Goal: Task Accomplishment & Management: Use online tool/utility

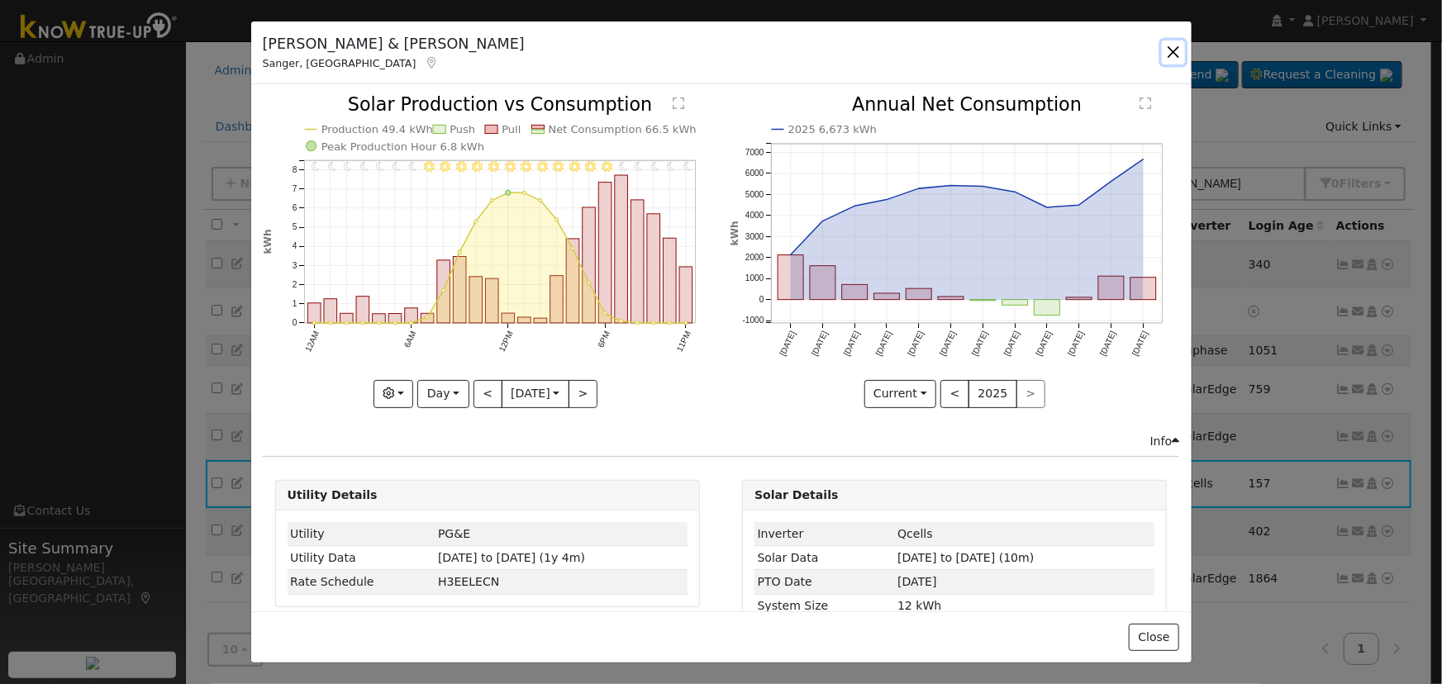
click at [1171, 54] on button "button" at bounding box center [1173, 51] width 23 height 23
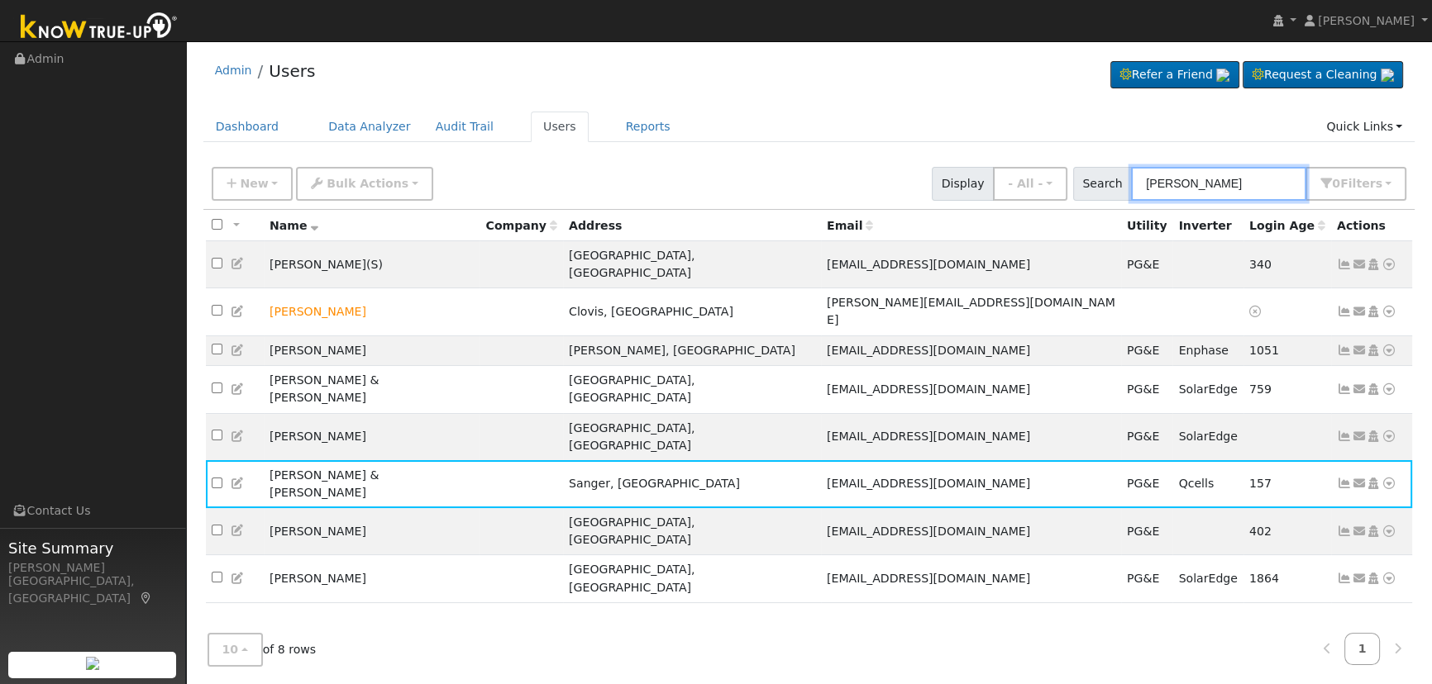
click at [1265, 185] on input "[PERSON_NAME]" at bounding box center [1218, 184] width 175 height 34
drag, startPoint x: 1260, startPoint y: 186, endPoint x: 1031, endPoint y: 184, distance: 229.8
click at [1031, 184] on div "New Add User Quick Add Quick Connect Quick Convert Lead Bulk Actions Send Email…" at bounding box center [808, 181] width 1201 height 40
paste input "Antonio & [PERSON_NAME]"
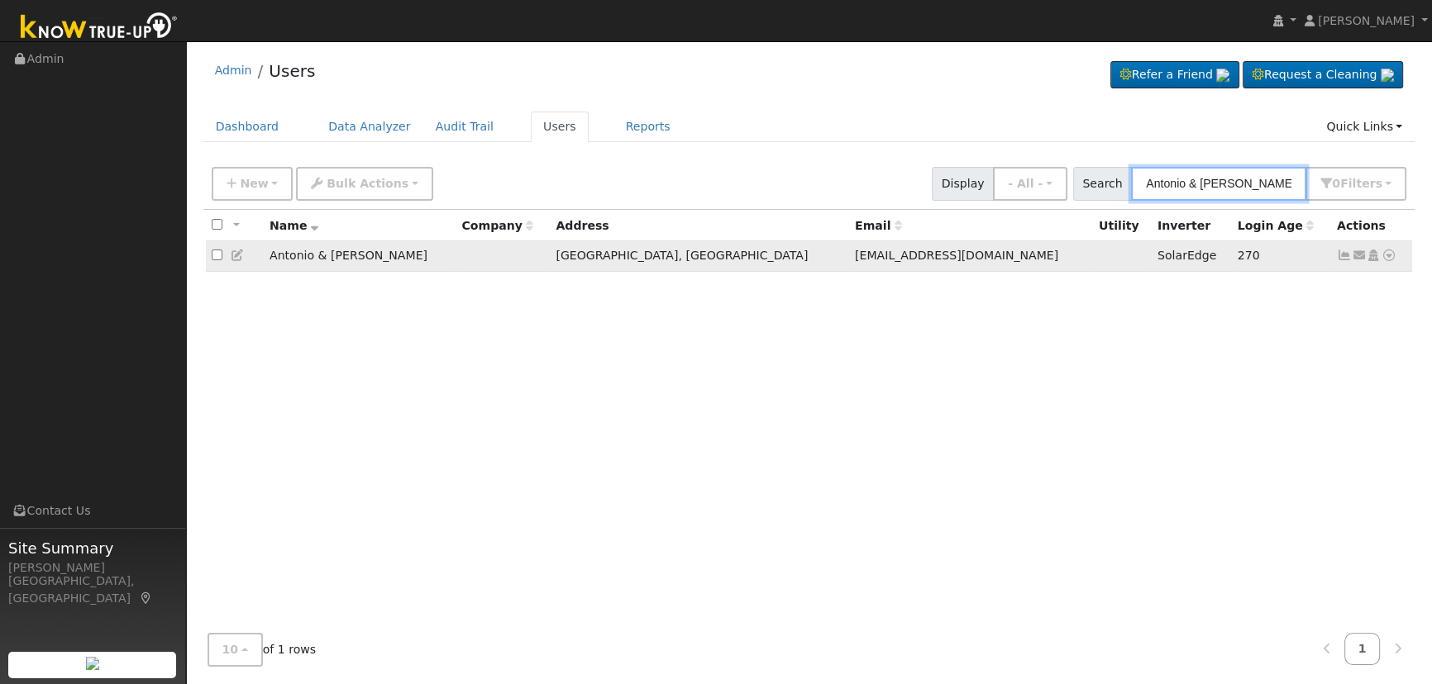
type input "Antonio & [PERSON_NAME]"
click at [1341, 254] on icon at bounding box center [1343, 256] width 15 height 12
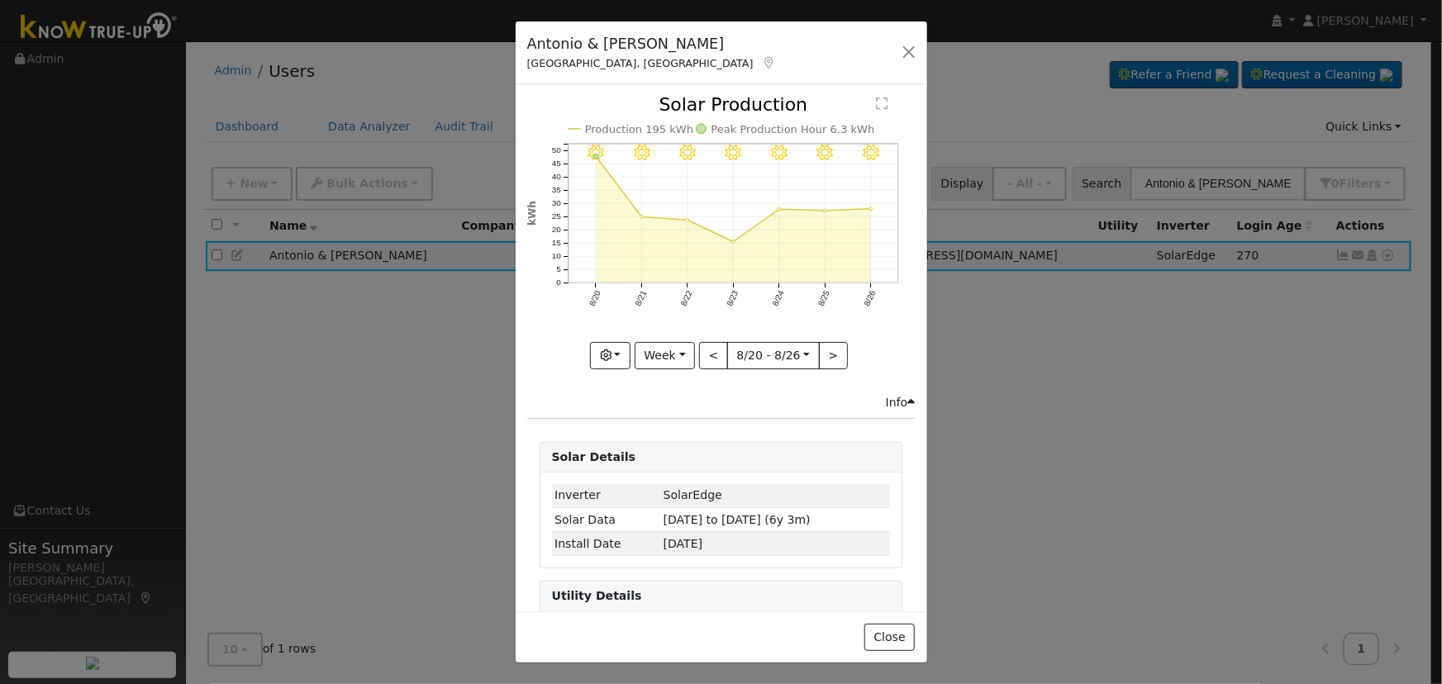
click at [896, 58] on div "Antonio & [PERSON_NAME], [GEOGRAPHIC_DATA] Default Account Default Account Sage…" at bounding box center [722, 53] width 412 height 64
click at [911, 47] on button "button" at bounding box center [909, 51] width 23 height 23
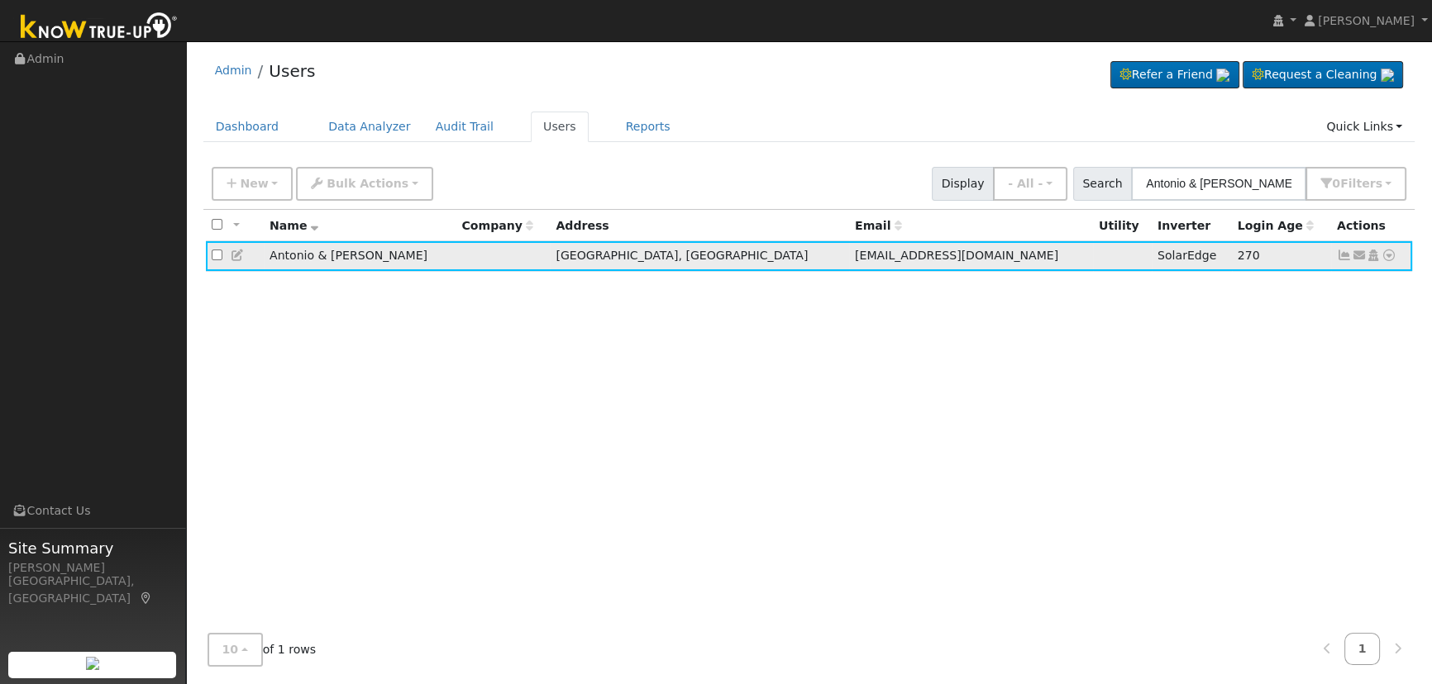
click at [1360, 260] on icon at bounding box center [1358, 256] width 15 height 12
click at [0, 0] on link "Connect Utility" at bounding box center [0, 0] width 0 height 0
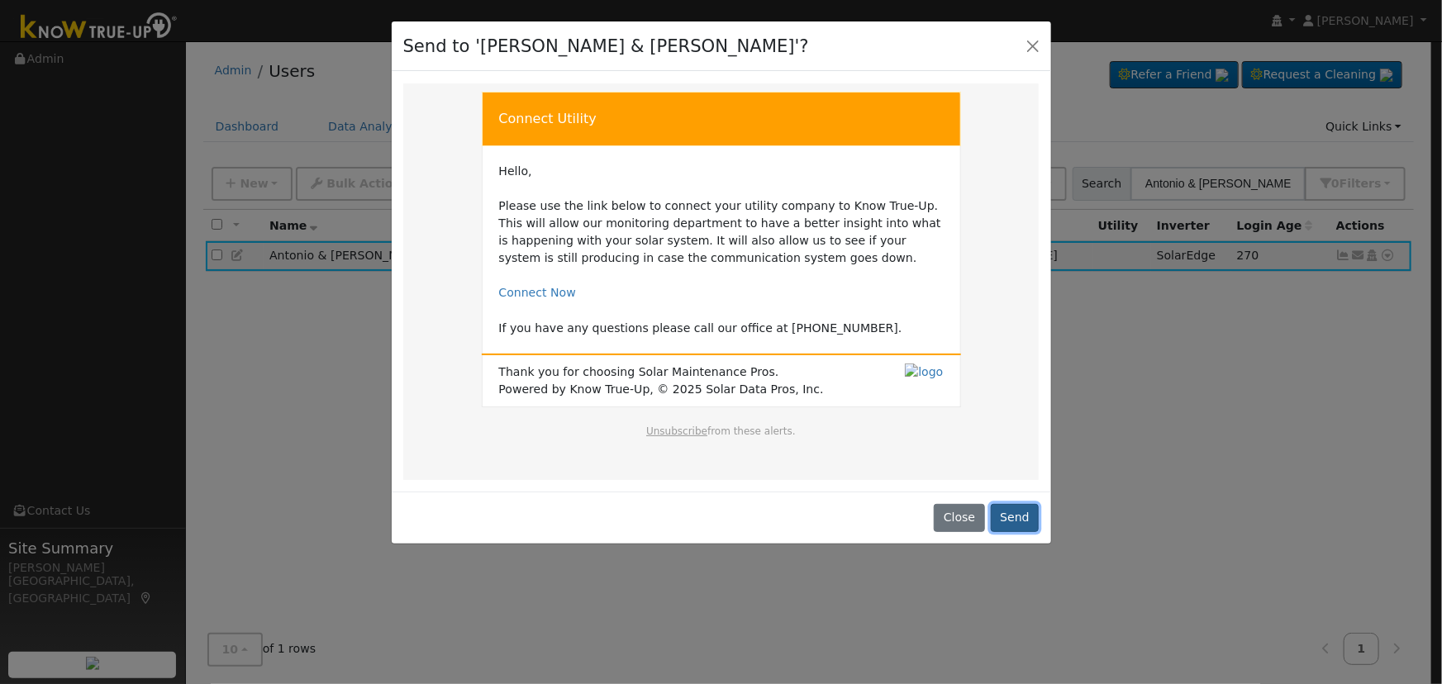
click at [1017, 512] on button "Send" at bounding box center [1015, 518] width 49 height 28
